Goal: Information Seeking & Learning: Find specific fact

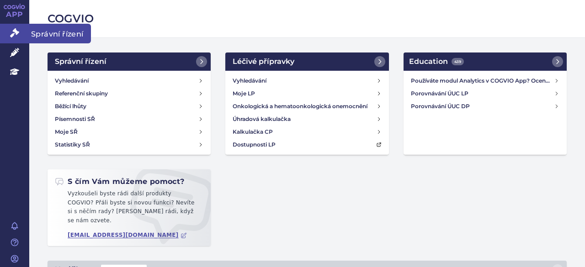
click at [13, 37] on icon at bounding box center [14, 32] width 9 height 9
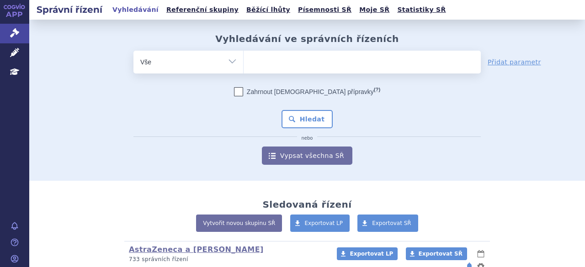
click at [276, 65] on ul at bounding box center [362, 60] width 237 height 19
click at [244, 65] on select at bounding box center [243, 61] width 0 height 23
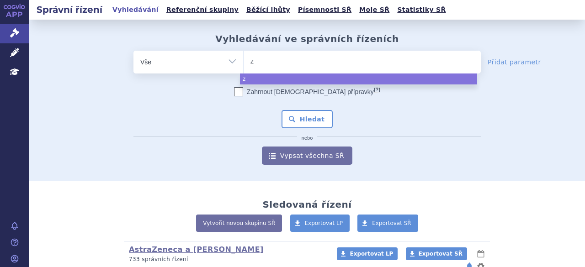
type input "ze"
type input "zer"
type input "ze"
type input "z"
type input "tr"
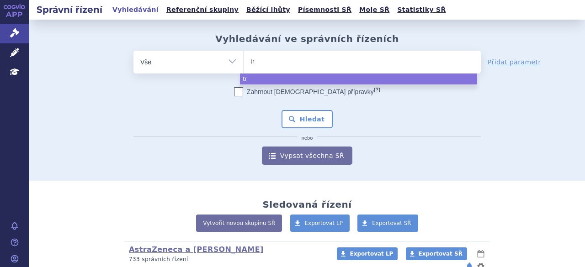
type input "trz"
type input "tr"
type input "tru"
type input "truq"
type input "truqap"
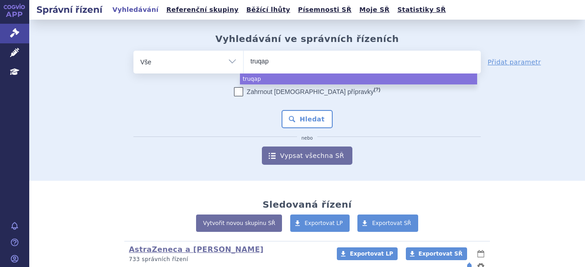
select select "truqap"
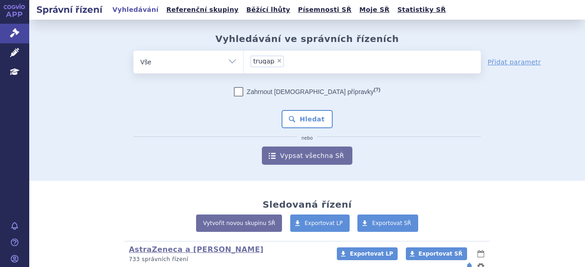
click at [207, 107] on div "Zahrnout bratrské přípravky (?) Hledat nebo Vypsat všechna SŘ" at bounding box center [306, 126] width 347 height 78
click at [298, 122] on button "Hledat" at bounding box center [307, 119] width 52 height 18
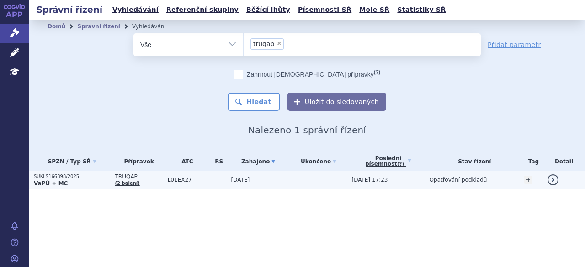
click at [71, 179] on p "SUKLS166898/2025" at bounding box center [72, 177] width 77 height 6
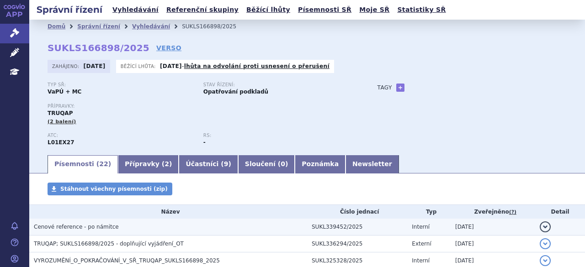
click at [77, 227] on span "Cenové reference - po námitce" at bounding box center [76, 227] width 85 height 6
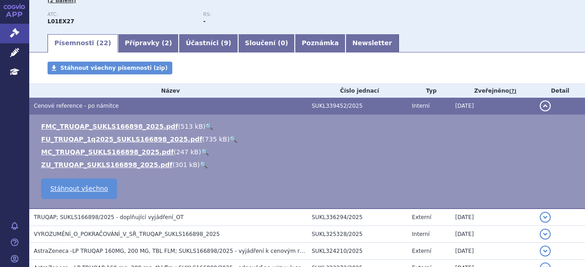
scroll to position [137, 0]
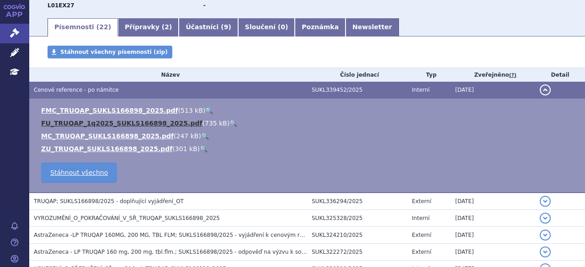
click at [77, 120] on link "FU_TRUQAP_1q2025_SUKLS166898_2025.pdf" at bounding box center [121, 123] width 161 height 7
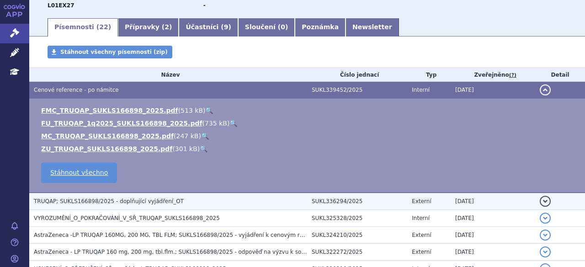
click at [107, 201] on span "TRUQAP; SUKLS166898/2025 - doplňující vyjádření_OT" at bounding box center [109, 201] width 150 height 6
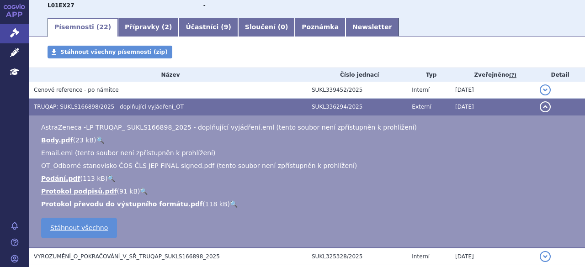
click at [70, 105] on span "TRUQAP; SUKLS166898/2025 - doplňující vyjádření_OT" at bounding box center [109, 107] width 150 height 6
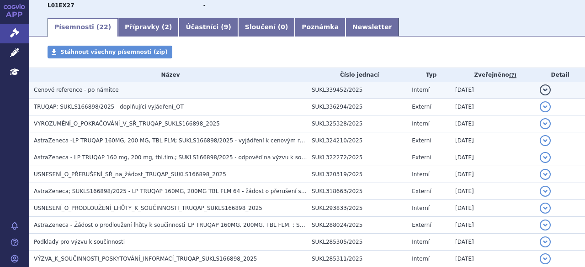
click at [76, 88] on span "Cenové reference - po námitce" at bounding box center [76, 90] width 85 height 6
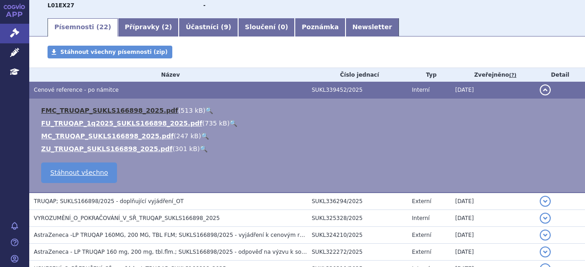
click at [77, 111] on link "FMC_TRUQAP_SUKLS166898_2025.pdf" at bounding box center [109, 110] width 137 height 7
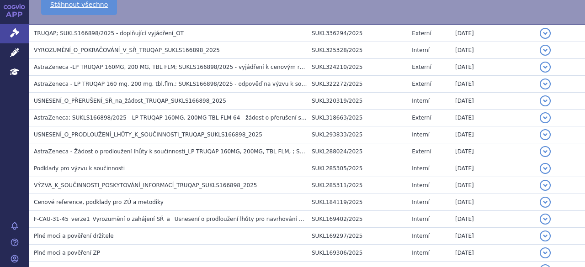
scroll to position [310, 0]
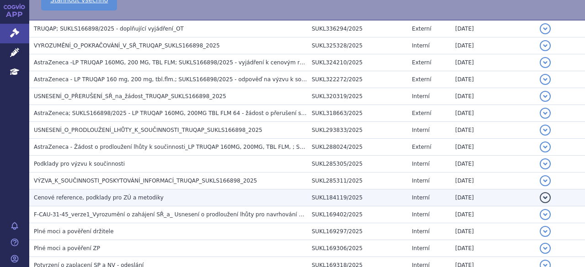
click at [132, 195] on span "Cenové reference, podklady pro ZÚ a metodiky" at bounding box center [99, 198] width 130 height 6
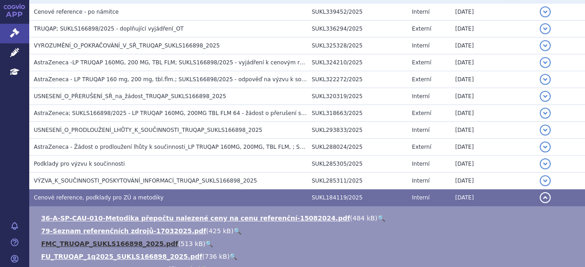
click at [83, 245] on link "FMC_TRUQAP_SUKLS166898_2025.pdf" at bounding box center [109, 243] width 137 height 7
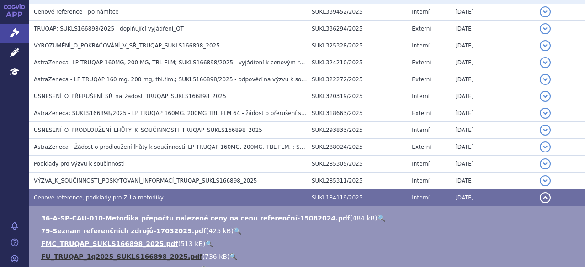
click at [85, 259] on link "FU_TRUQAP_1q2025_SUKLS166898_2025.pdf" at bounding box center [121, 256] width 161 height 7
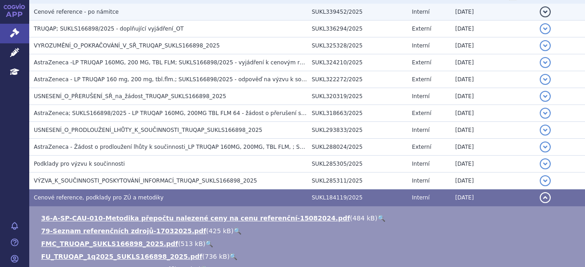
click at [94, 15] on span "Cenové reference - po námitce" at bounding box center [76, 12] width 85 height 6
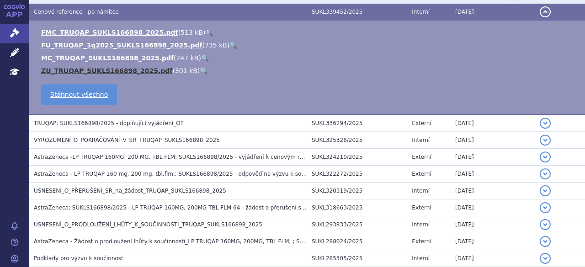
click at [87, 71] on link "ZU_TRUQAP_SUKLS166898_2025.pdf" at bounding box center [106, 70] width 131 height 7
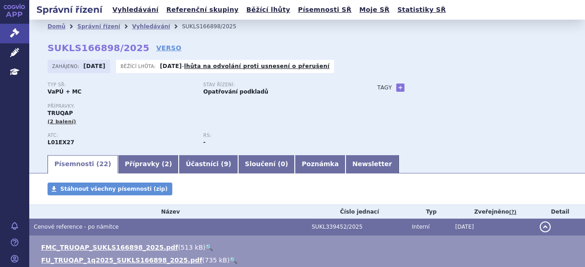
scroll to position [215, 0]
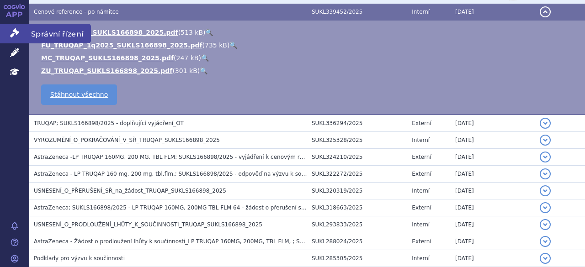
click at [16, 34] on icon at bounding box center [14, 32] width 9 height 9
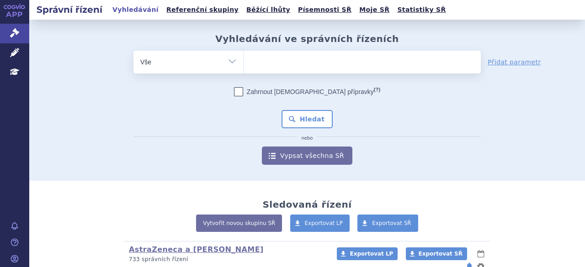
click at [244, 60] on ul at bounding box center [362, 60] width 237 height 19
click at [244, 60] on select at bounding box center [243, 61] width 0 height 23
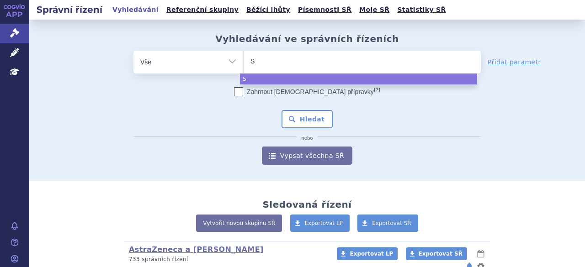
paste input "UKLS223896/2025"
type input "SUKLS223896/2025"
select select "SUKLS223896/2025"
click at [333, 58] on ul "× SUKLS223896/2025" at bounding box center [362, 61] width 237 height 20
click at [244, 58] on select "SUKLS223896/2025" at bounding box center [243, 61] width 0 height 23
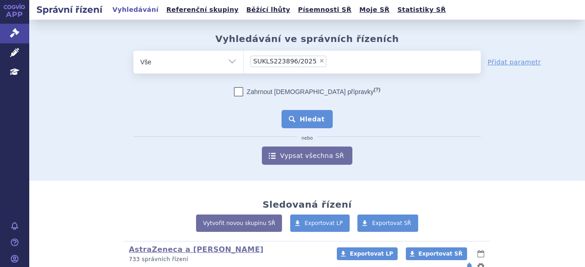
click at [311, 119] on button "Hledat" at bounding box center [307, 119] width 52 height 18
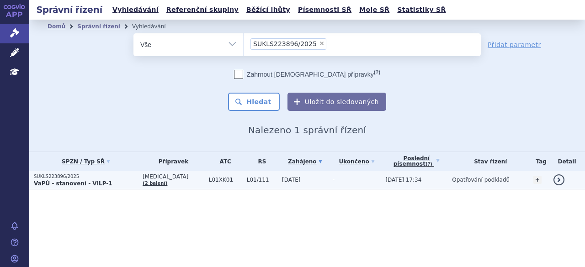
click at [92, 185] on strong "VaPÚ - stanovení - VILP-1" at bounding box center [73, 183] width 79 height 6
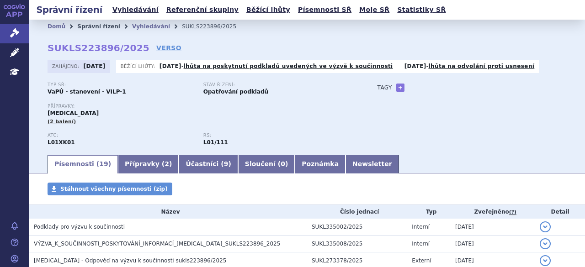
click at [93, 28] on link "Správní řízení" at bounding box center [98, 26] width 43 height 6
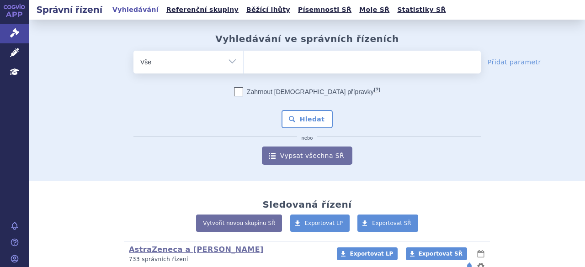
click at [250, 62] on input "search" at bounding box center [252, 60] width 5 height 11
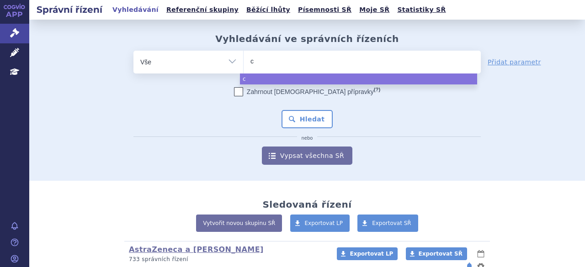
type input "ca"
type input "cal"
type input "calqu"
type input "calque"
type input "calquenc"
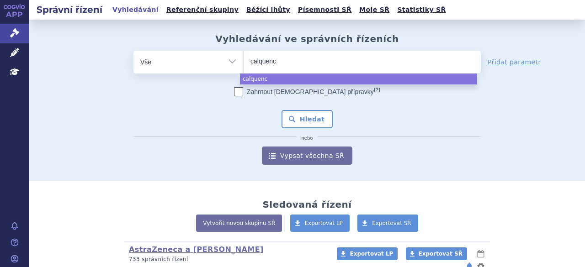
type input "calquence"
select select "calquence"
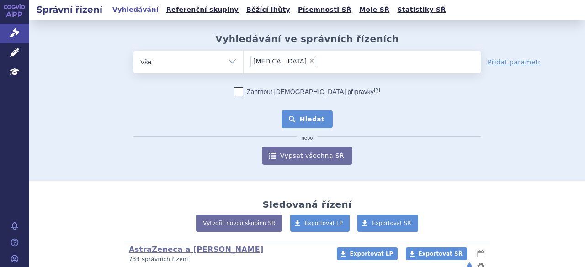
click at [305, 121] on button "Hledat" at bounding box center [307, 119] width 52 height 18
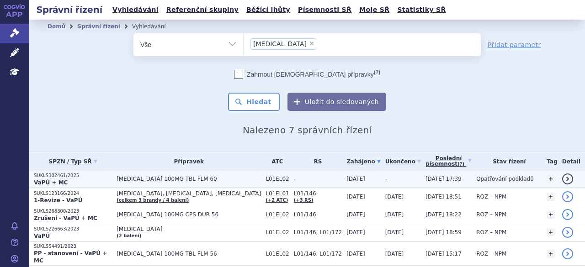
click at [58, 181] on strong "VaPÚ + MC" at bounding box center [51, 183] width 34 height 6
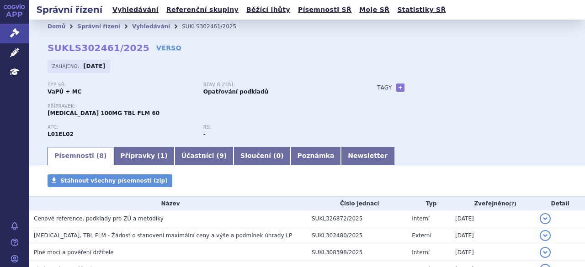
scroll to position [133, 0]
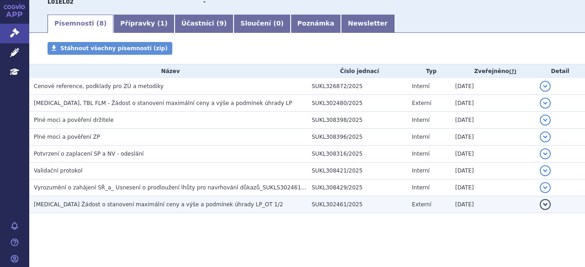
click at [56, 205] on span "[MEDICAL_DATA] Žádost o stanovení maximální ceny a výše a podmínek úhrady LP_OT…" at bounding box center [158, 205] width 249 height 6
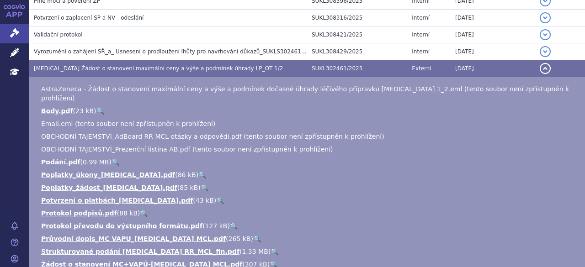
scroll to position [274, 0]
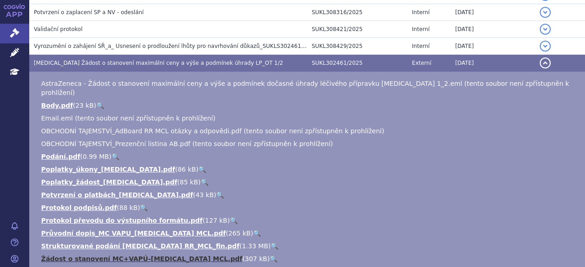
click at [88, 255] on link "Žádost o stanovení MC+VAPÚ-[MEDICAL_DATA] MCL.pdf" at bounding box center [141, 258] width 201 height 7
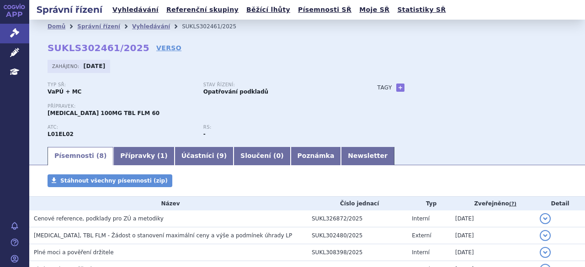
scroll to position [25, 0]
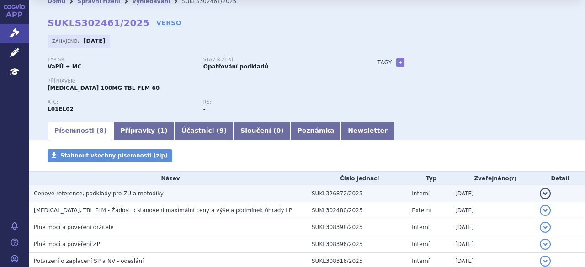
click at [105, 192] on span "Cenové reference, podklady pro ZÚ a metodiky" at bounding box center [99, 194] width 130 height 6
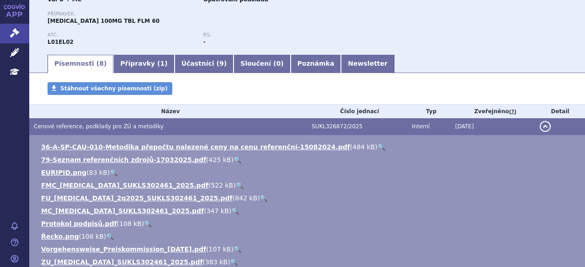
scroll to position [100, 0]
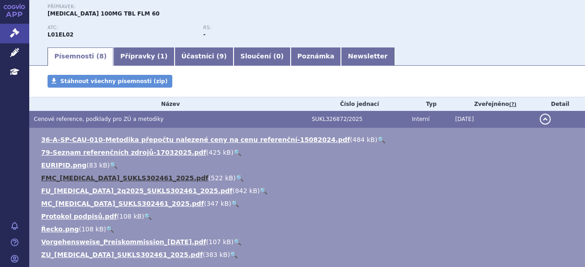
click at [69, 178] on link "FMC_[MEDICAL_DATA]_SUKLS302461_2025.pdf" at bounding box center [124, 178] width 167 height 7
